Goal: Transaction & Acquisition: Purchase product/service

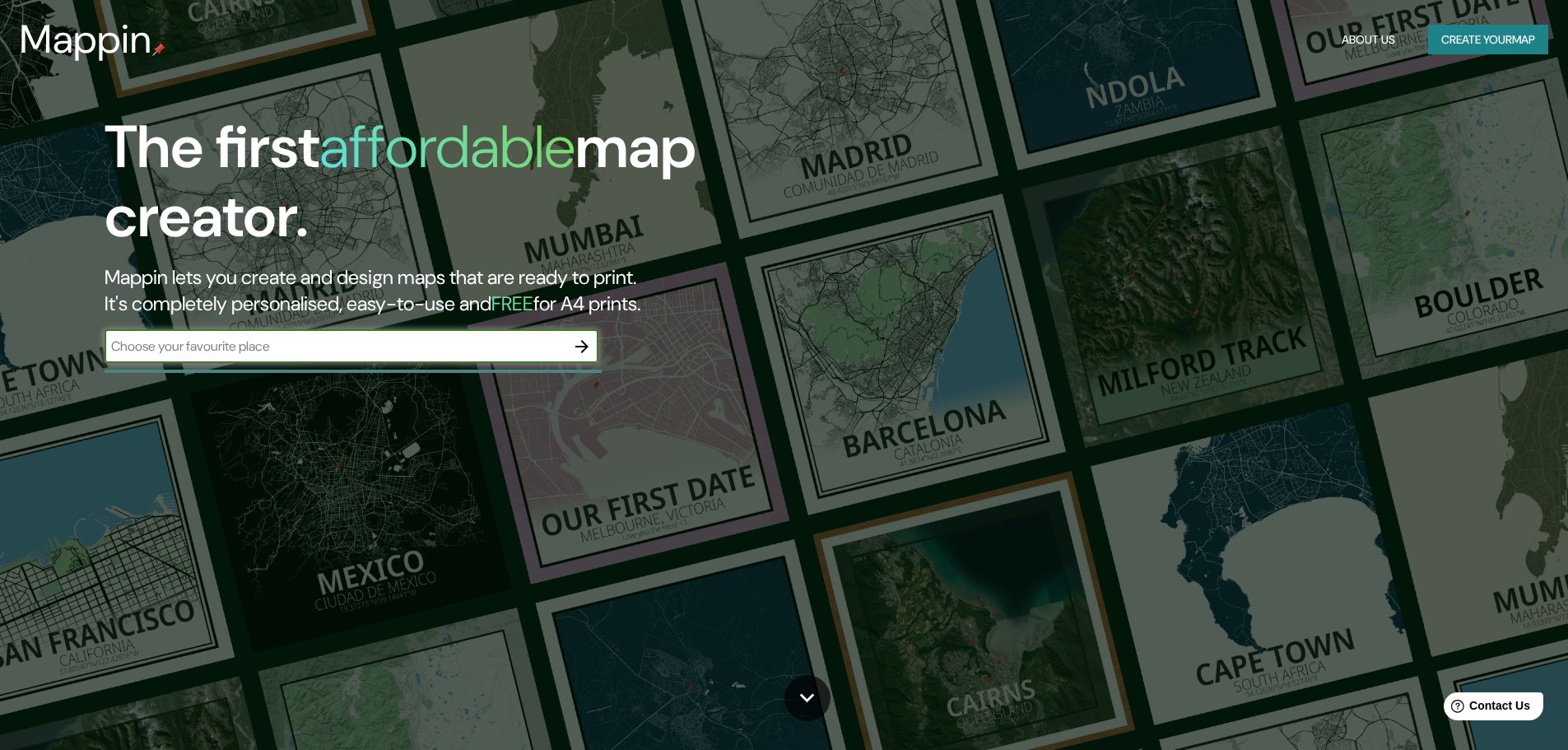
click at [277, 349] on input "text" at bounding box center [335, 345] width 461 height 19
type input "pudahuel"
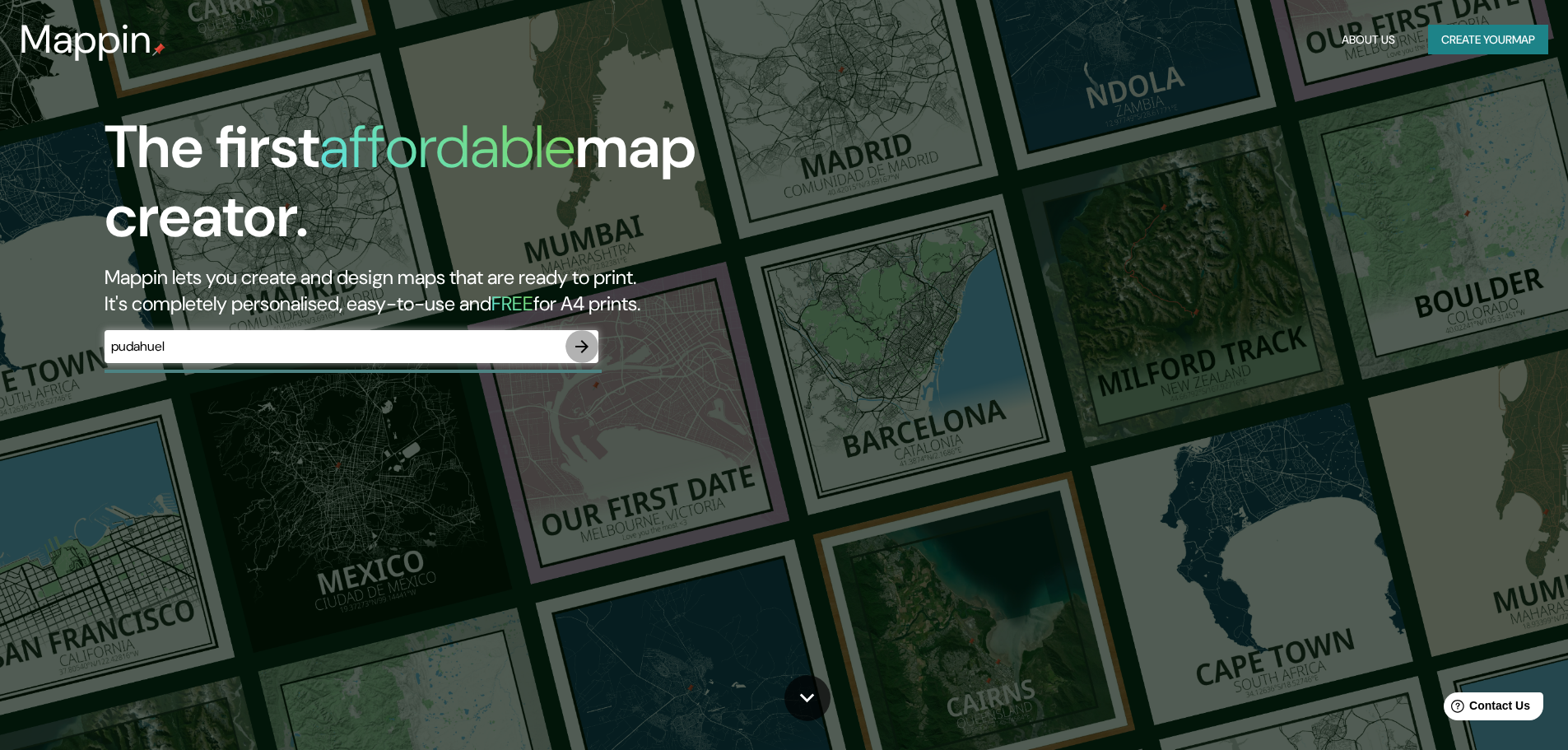
click at [583, 352] on icon "button" at bounding box center [582, 346] width 13 height 13
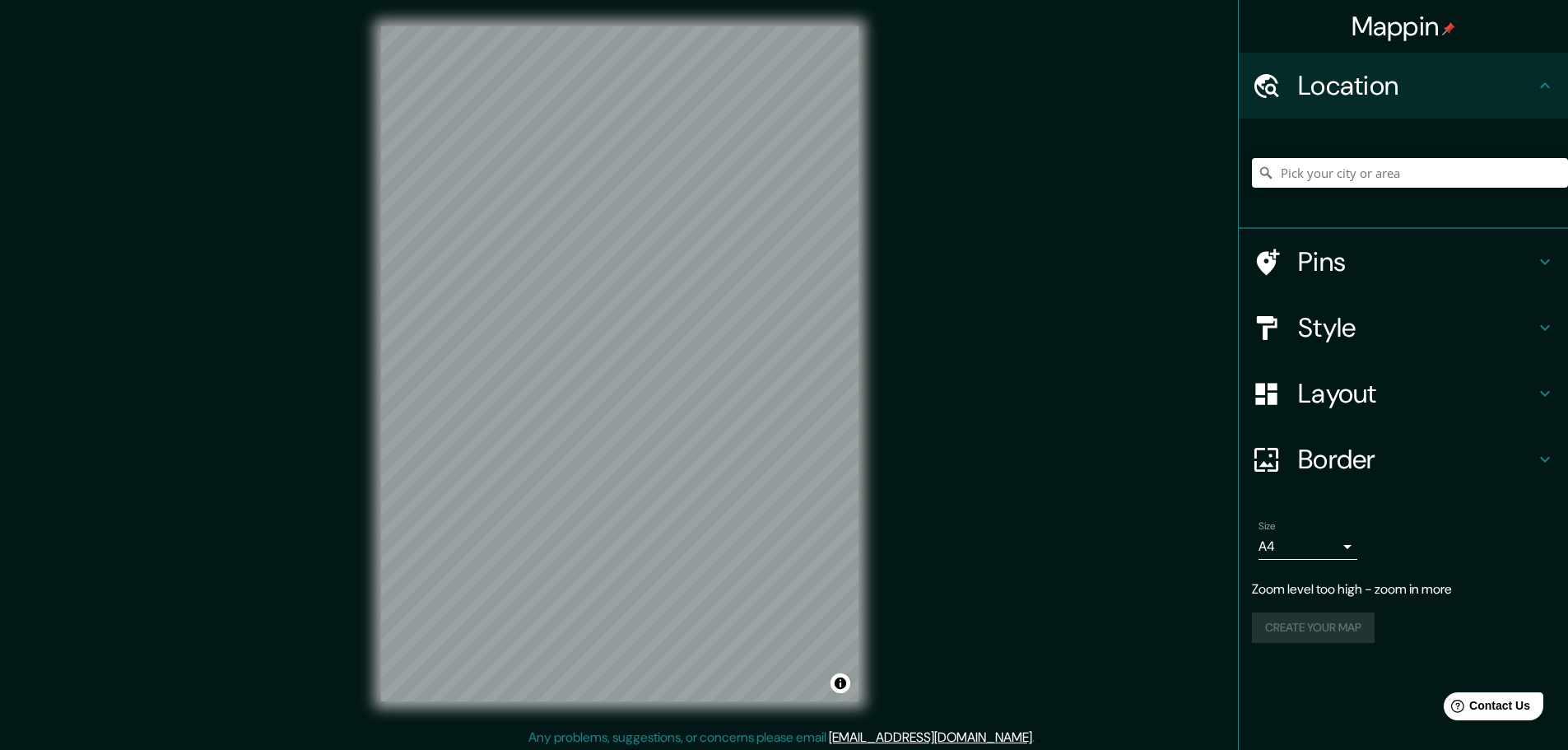
click at [1301, 151] on div at bounding box center [1410, 173] width 316 height 82
click at [1310, 162] on input "Pick your city or area" at bounding box center [1410, 172] width 316 height 29
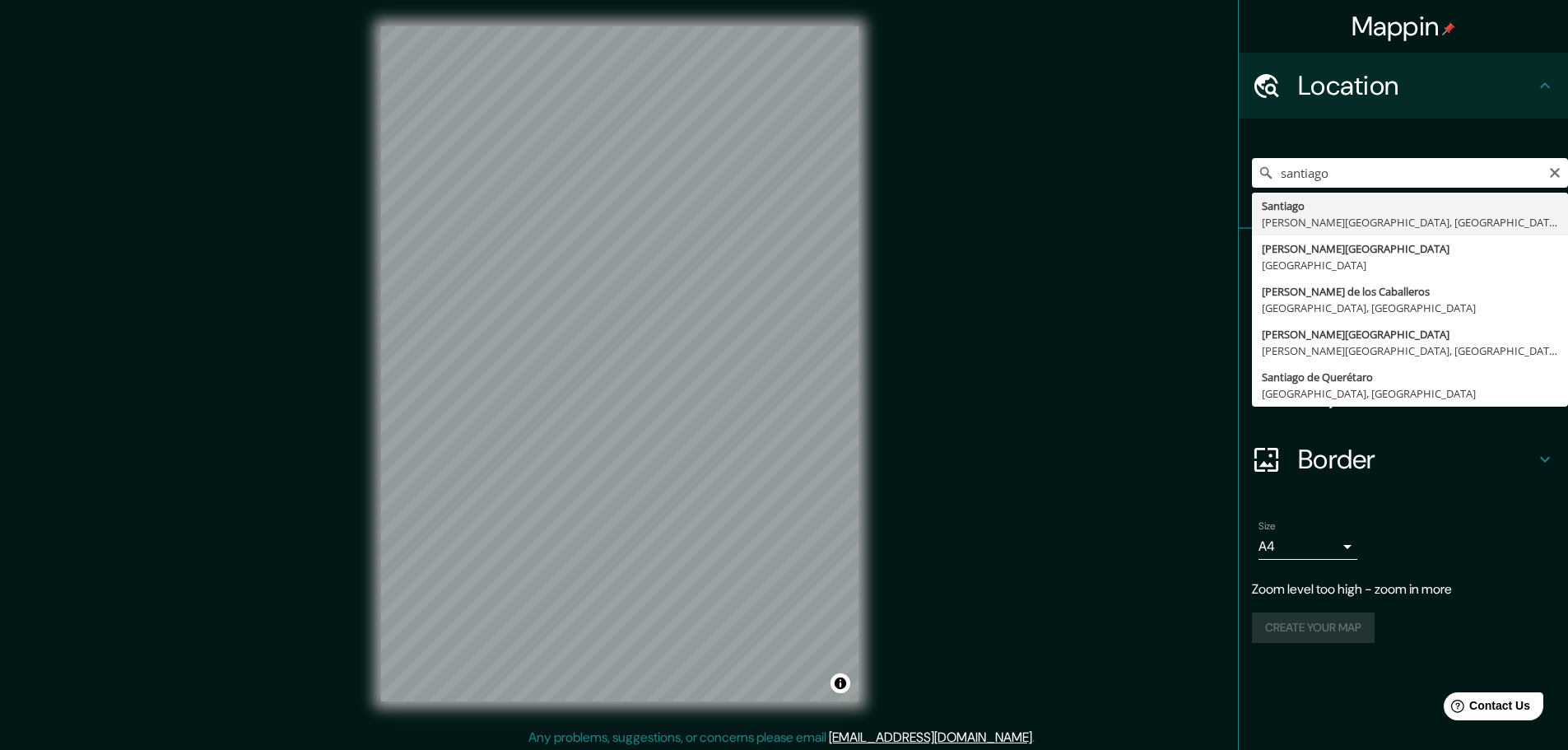
type input "[GEOGRAPHIC_DATA][PERSON_NAME][GEOGRAPHIC_DATA], [GEOGRAPHIC_DATA]"
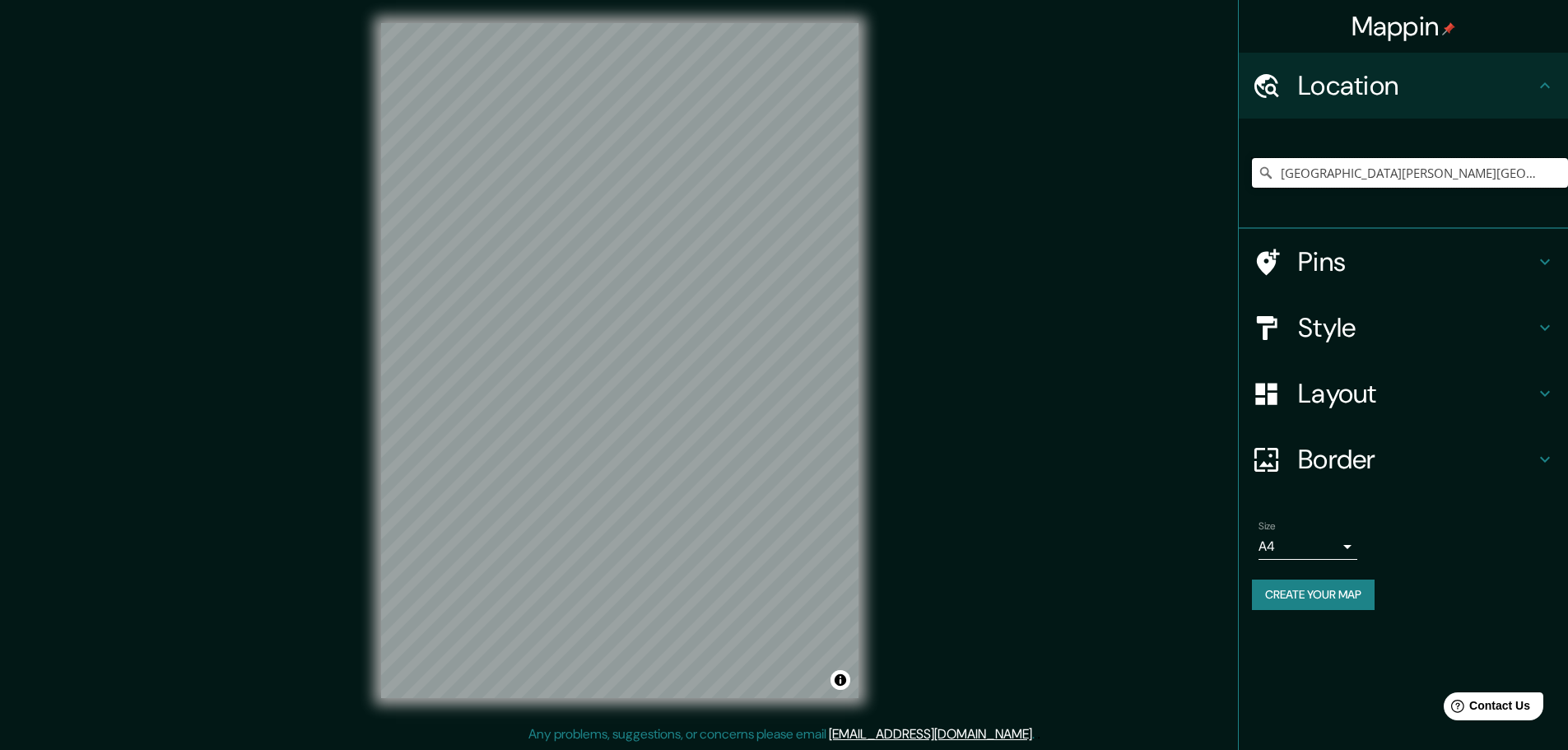
scroll to position [4, 0]
